Goal: Use online tool/utility: Utilize a website feature to perform a specific function

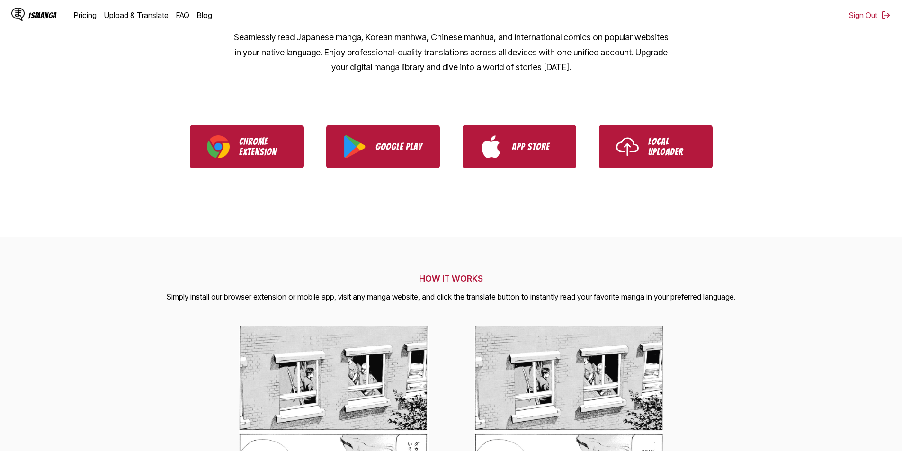
scroll to position [47, 0]
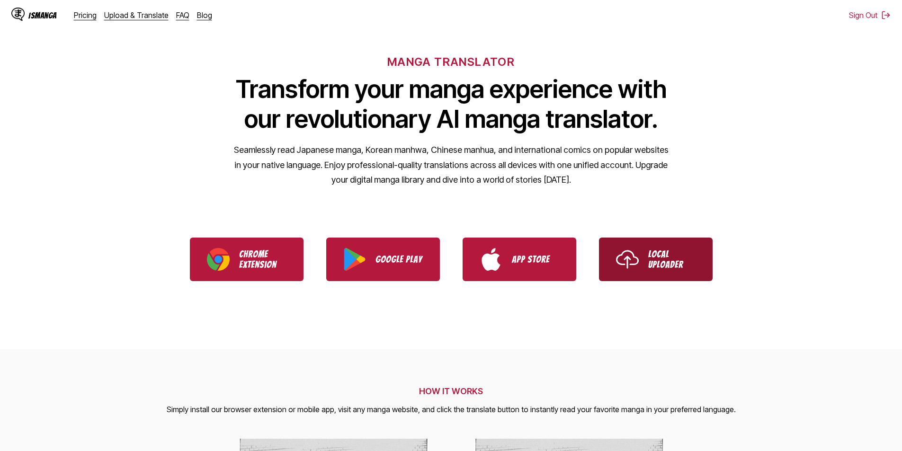
click at [675, 249] on p "Local Uploader" at bounding box center [671, 259] width 47 height 21
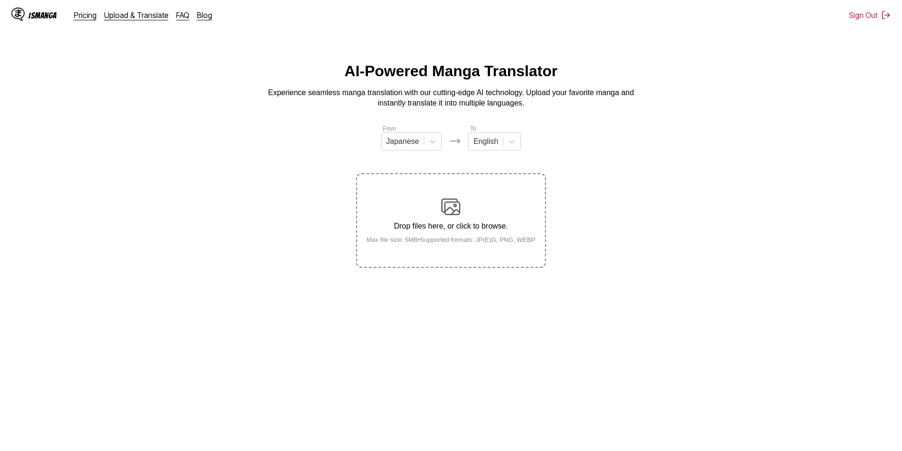
click at [138, 221] on section "From Japanese To English Drop files here, or click to browse. Max file size: 5M…" at bounding box center [451, 196] width 887 height 144
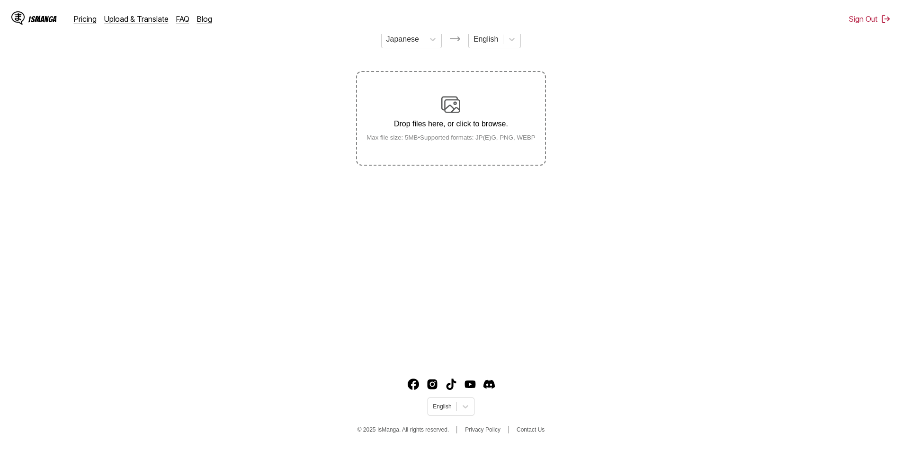
scroll to position [106, 0]
